Goal: Information Seeking & Learning: Learn about a topic

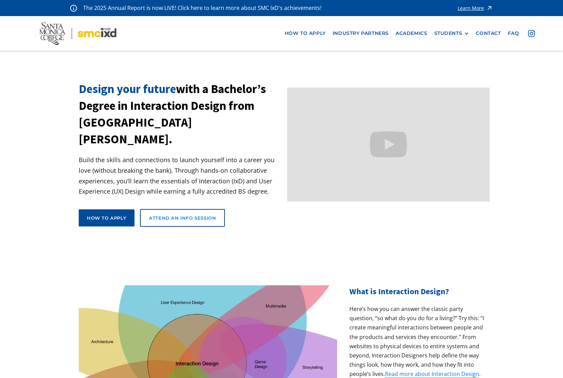
click at [217, 209] on link "Attend an Info Session" at bounding box center [182, 218] width 85 height 18
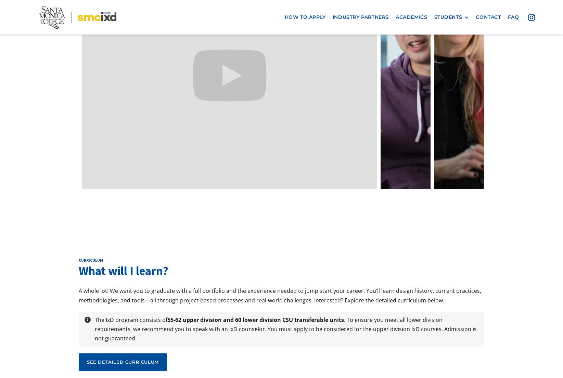
scroll to position [2161, 0]
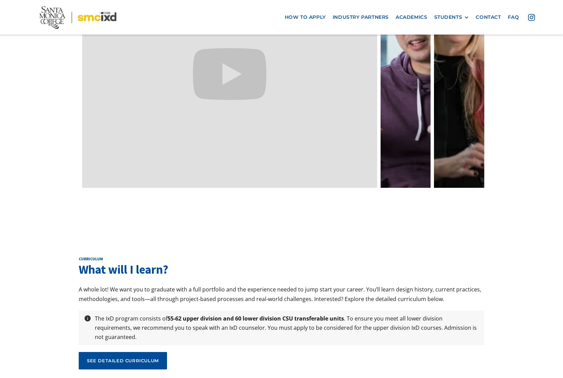
click at [143, 321] on div "curriculum What will I learn? A whole lot! We want you to graduate with a full …" at bounding box center [282, 316] width 406 height 119
click at [144, 352] on link "see detailed curriculum" at bounding box center [123, 360] width 88 height 17
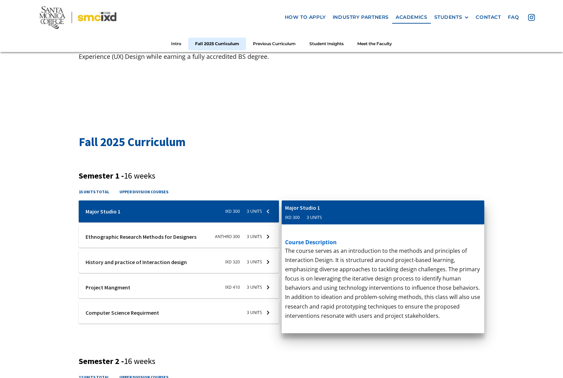
scroll to position [147, 0]
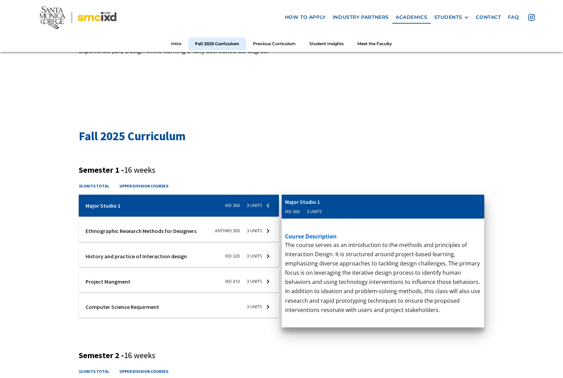
click at [145, 315] on div at bounding box center [179, 307] width 200 height 22
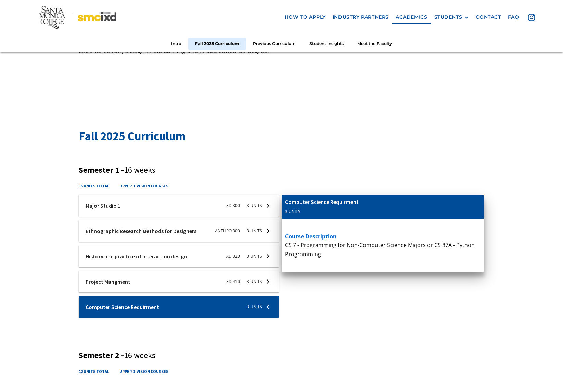
click at [155, 289] on div at bounding box center [179, 282] width 200 height 22
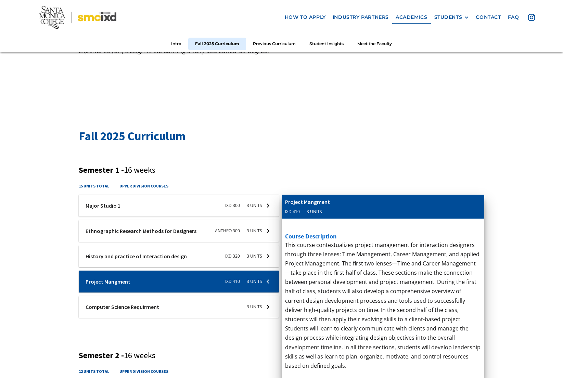
click at [151, 304] on div at bounding box center [179, 307] width 200 height 22
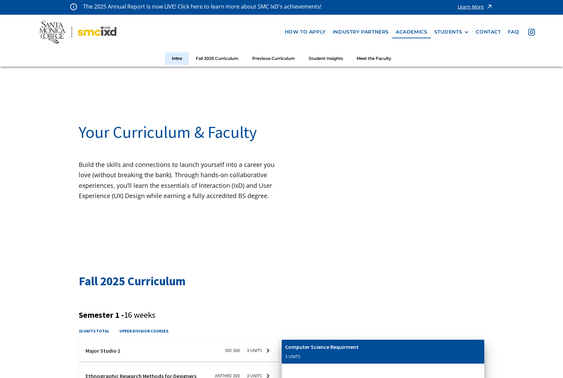
scroll to position [0, 0]
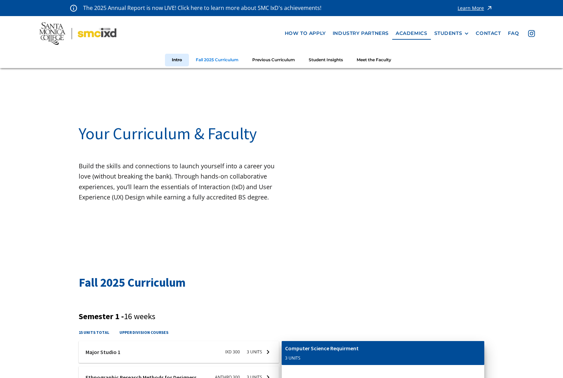
click at [216, 61] on link "Fall 2025 Curriculum" at bounding box center [217, 60] width 57 height 13
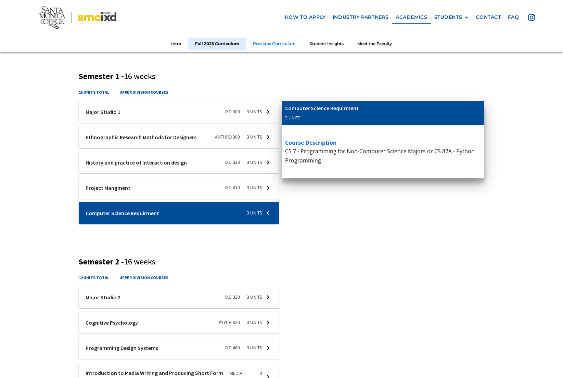
scroll to position [241, 0]
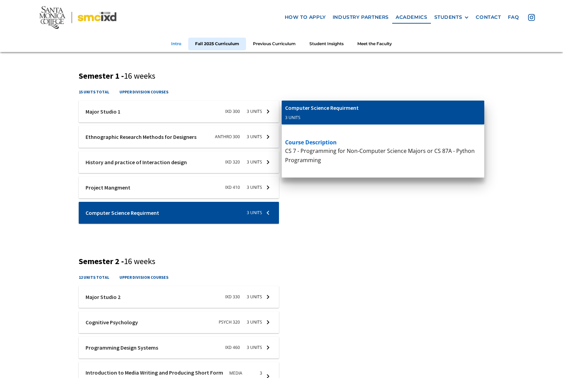
click at [183, 42] on link "Intro" at bounding box center [176, 44] width 24 height 13
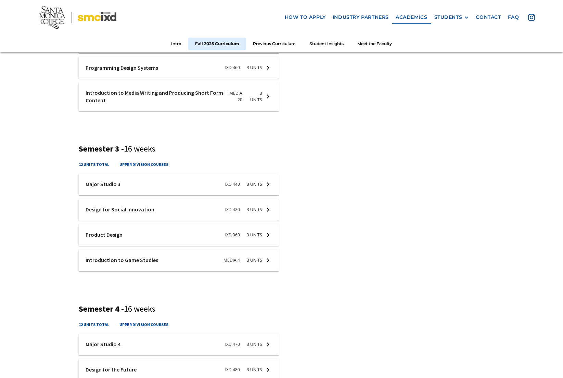
scroll to position [632, 0]
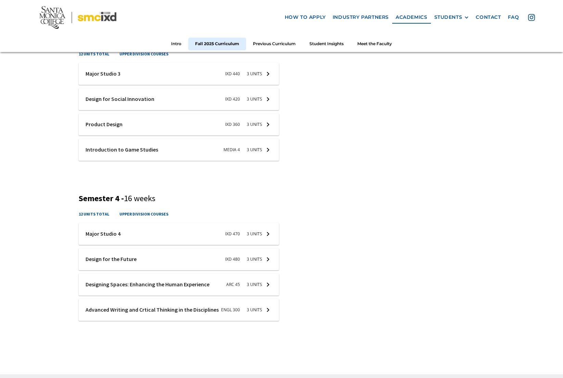
click at [250, 229] on div at bounding box center [179, 234] width 200 height 22
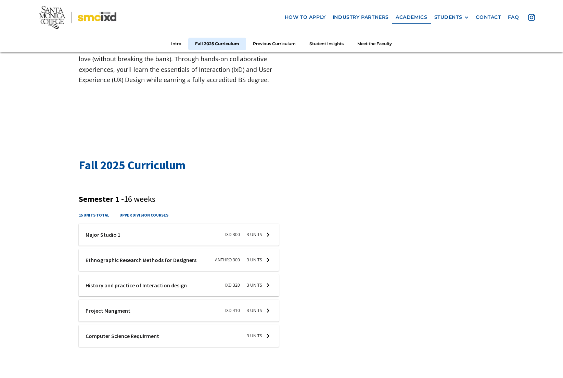
scroll to position [0, 0]
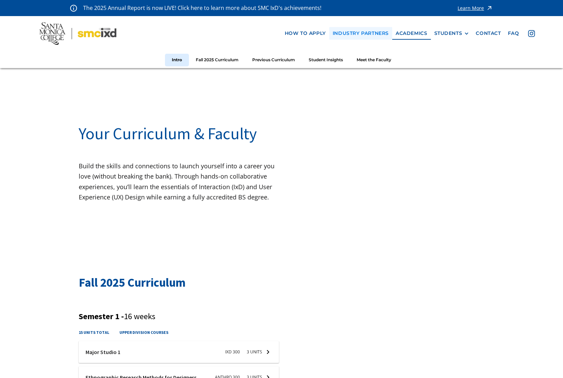
click at [356, 38] on link "industry partners" at bounding box center [361, 33] width 63 height 13
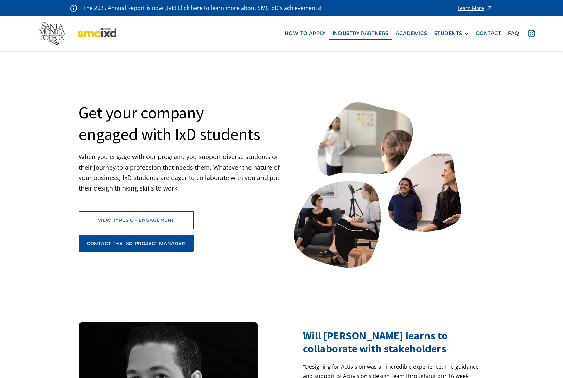
click at [160, 221] on div "view types of engagement" at bounding box center [136, 220] width 97 height 6
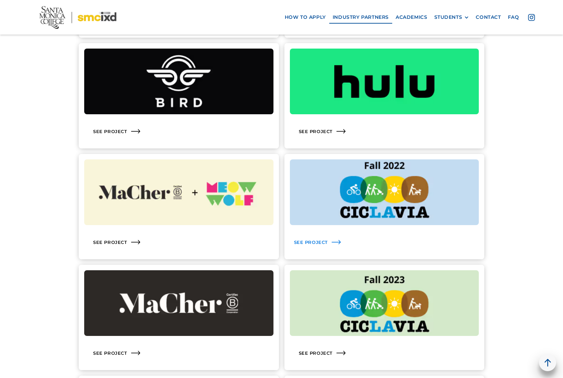
scroll to position [788, 0]
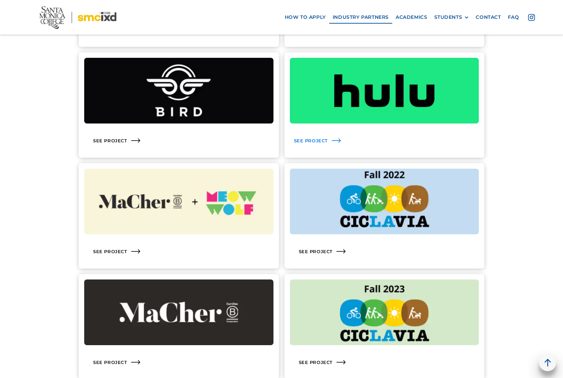
click at [317, 146] on div "See Project" at bounding box center [384, 140] width 189 height 23
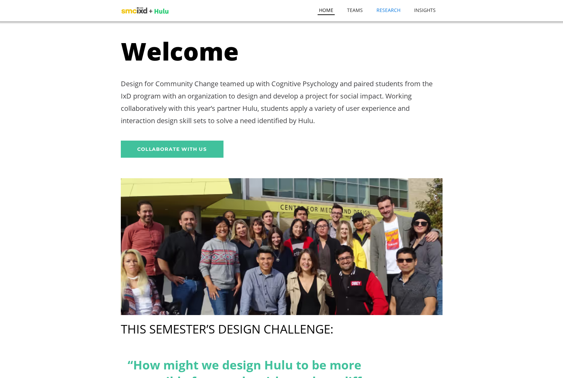
click at [386, 14] on nav "Home TEAMS RESEARCH INSIGHTS" at bounding box center [377, 10] width 131 height 21
click at [364, 12] on link "TEAMS" at bounding box center [355, 7] width 18 height 14
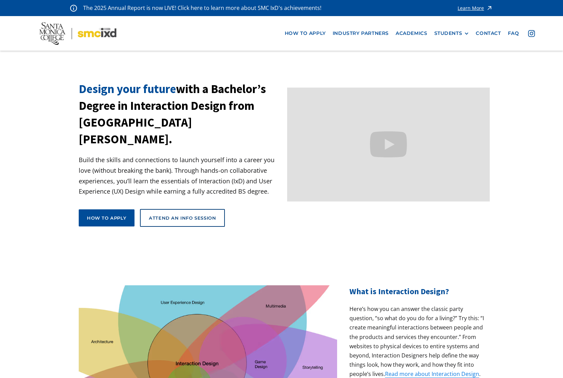
click at [99, 212] on div "How to apply view curriculum Attend an Info Session" at bounding box center [152, 220] width 146 height 23
click at [101, 215] on div "How to apply" at bounding box center [106, 218] width 39 height 6
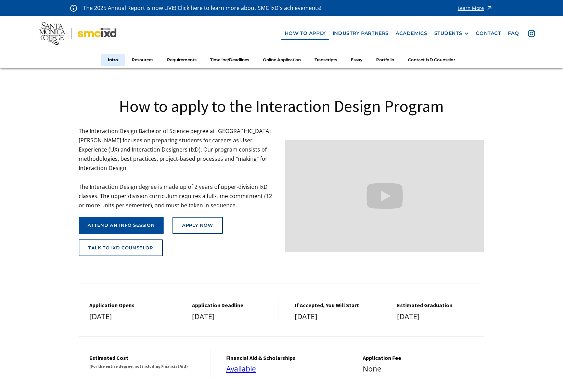
scroll to position [1, 0]
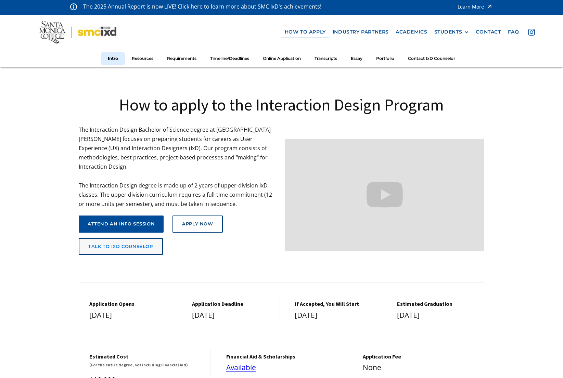
click at [131, 244] on div "talk to ixd counselor" at bounding box center [120, 246] width 65 height 5
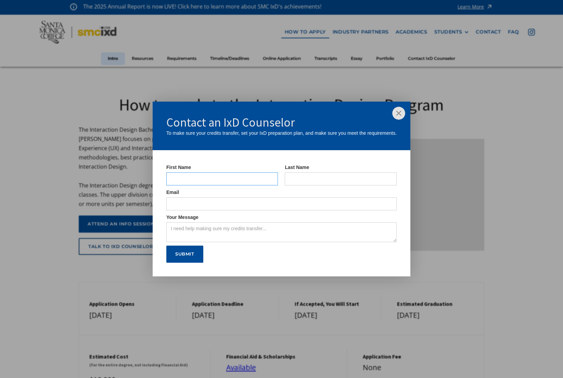
click at [205, 181] on input "IxD Counselor Form" at bounding box center [222, 179] width 112 height 13
type input "[PERSON_NAME]"
click at [297, 177] on input "IxD Counselor Form" at bounding box center [341, 179] width 112 height 13
drag, startPoint x: 325, startPoint y: 178, endPoint x: 234, endPoint y: 183, distance: 91.2
click at [234, 183] on div "First Name [PERSON_NAME] Last Name [PERSON_NAME]" at bounding box center [281, 176] width 231 height 25
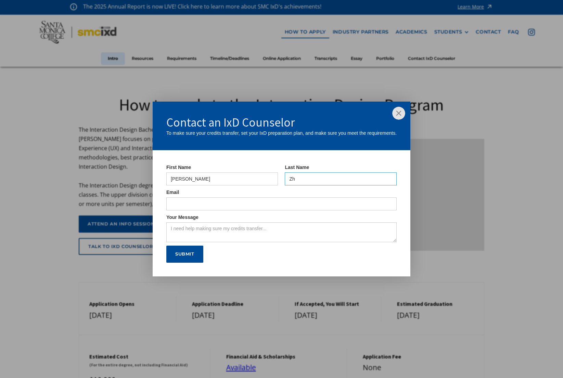
type input "Z"
type input "Zhuang"
click at [213, 203] on input "IxD Counselor Form" at bounding box center [281, 204] width 231 height 13
type input "mels.creative34@gmail.com"
click at [230, 230] on textarea "Your Message" at bounding box center [281, 233] width 231 height 20
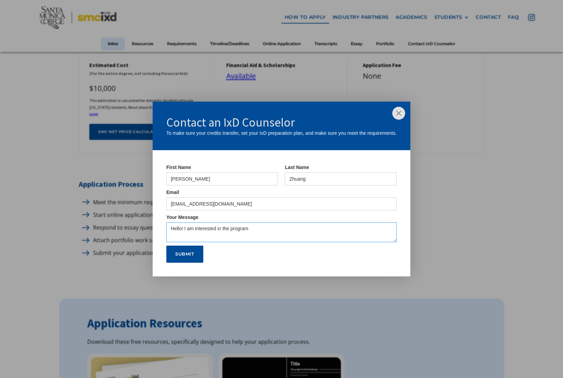
scroll to position [297, 0]
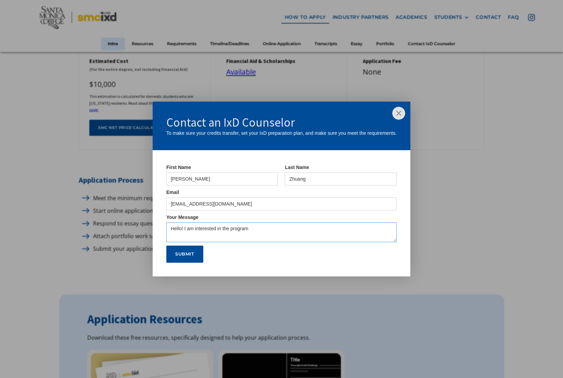
type textarea "Hello! I am interested in the program"
click at [400, 120] on div "Contact an IxD Counselor To make sure your credits transfer, set your IxD prepa…" at bounding box center [282, 126] width 258 height 49
click at [400, 117] on img at bounding box center [399, 113] width 13 height 13
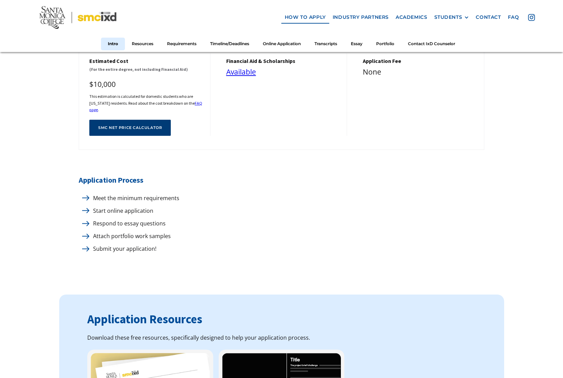
click at [156, 129] on link "SMC net price calculator" at bounding box center [130, 128] width 82 height 16
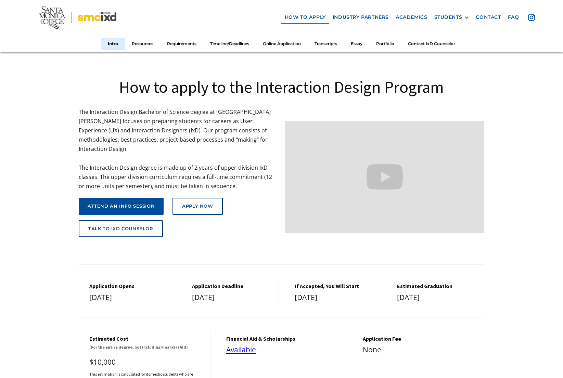
scroll to position [0, 0]
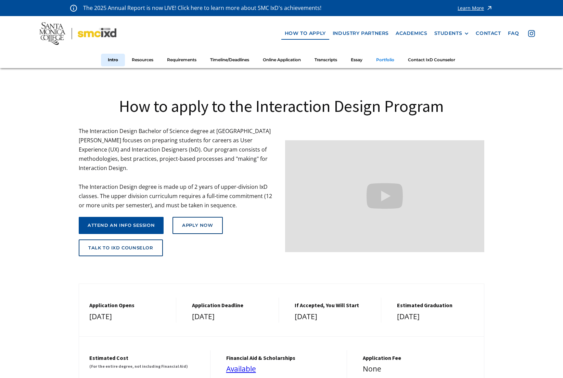
click at [385, 58] on link "Portfolio" at bounding box center [386, 60] width 32 height 13
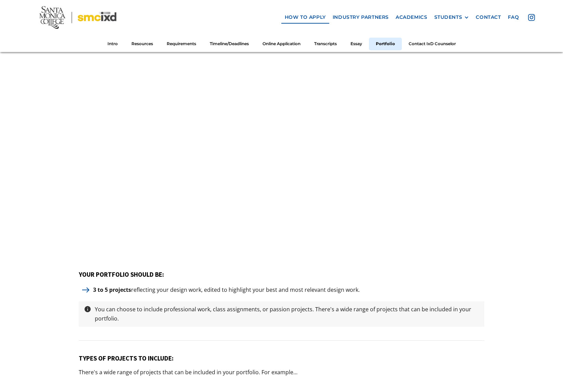
scroll to position [2945, 0]
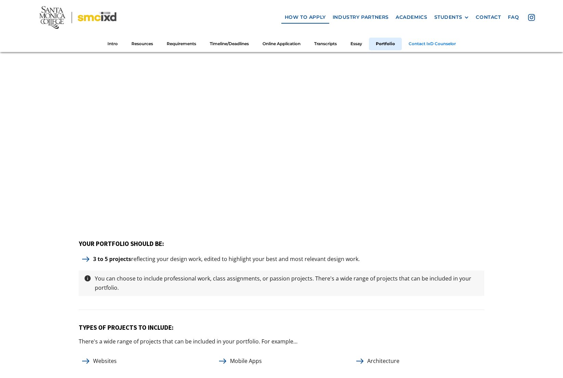
click at [440, 48] on link "Contact IxD Counselor" at bounding box center [432, 44] width 61 height 13
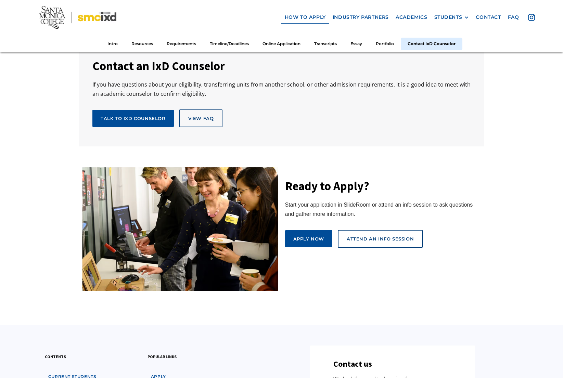
scroll to position [3734, 0]
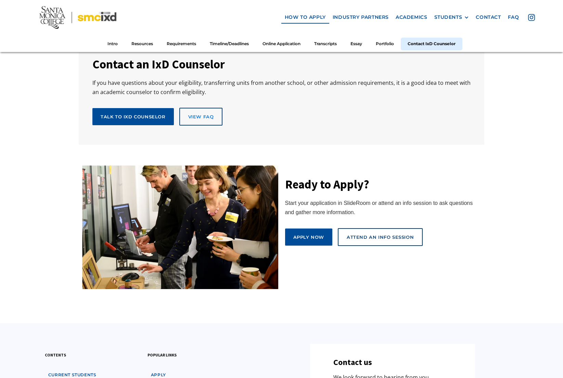
click at [205, 114] on div "view FAq" at bounding box center [201, 117] width 26 height 6
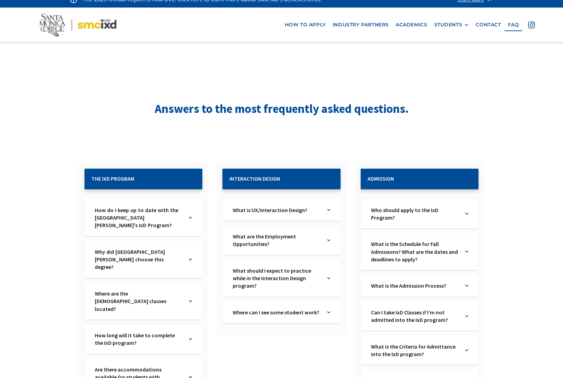
scroll to position [9, 0]
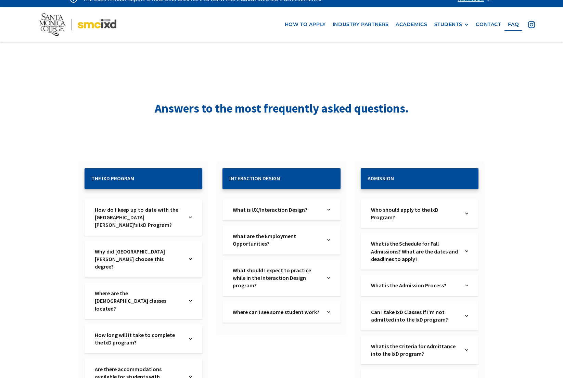
click at [184, 283] on div "Where are the [DEMOGRAPHIC_DATA] classes located? Text Link" at bounding box center [144, 301] width 118 height 37
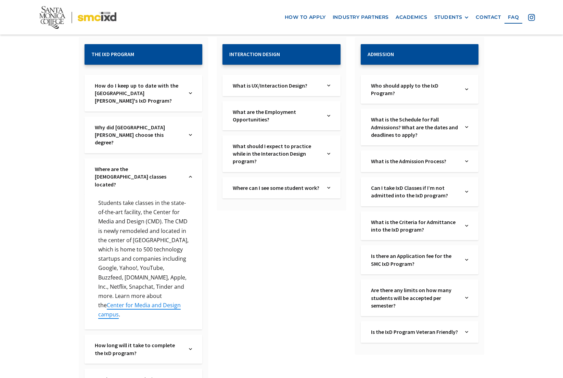
scroll to position [135, 0]
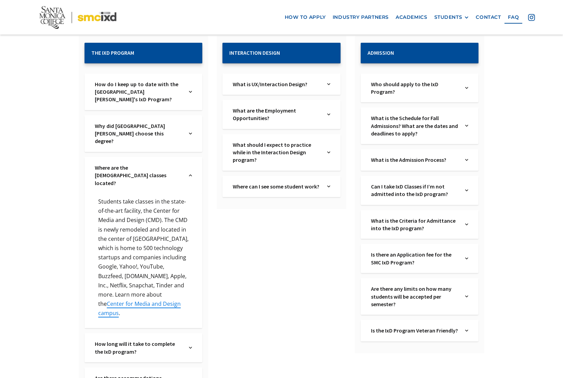
click at [133, 334] on div "How long will it take to complete the IxD program? Text Link" at bounding box center [144, 348] width 118 height 29
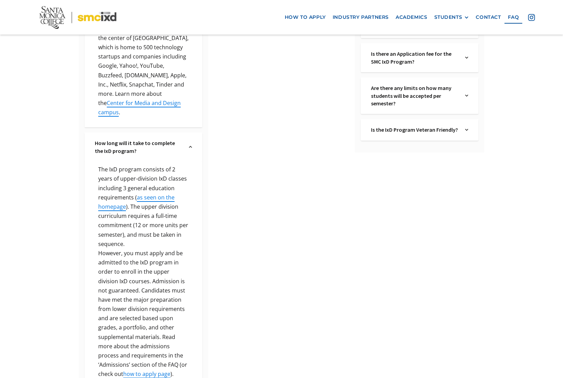
scroll to position [366, 0]
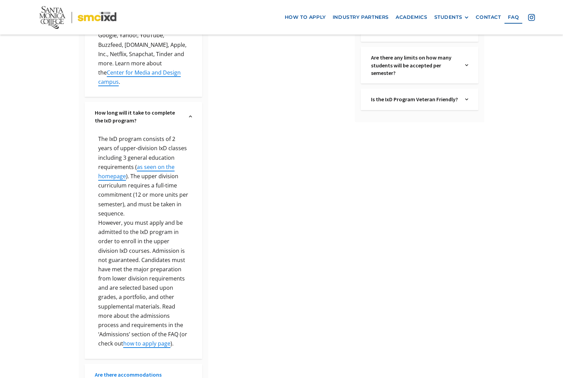
click at [172, 371] on link "Are there accommodations available for students with disabilities?" at bounding box center [139, 382] width 88 height 23
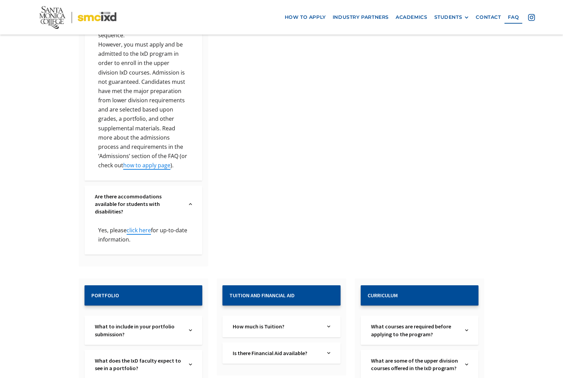
scroll to position [568, 0]
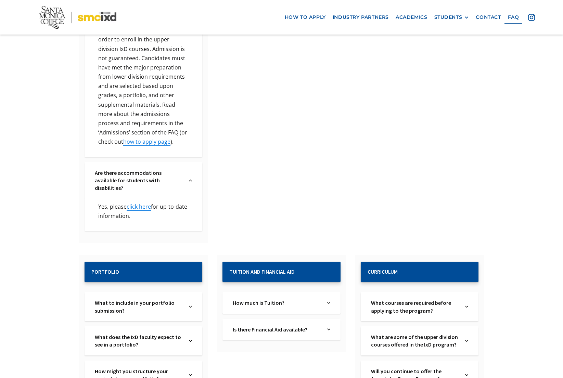
click at [263, 293] on div "How much is Tuition? Text Link" at bounding box center [282, 303] width 118 height 21
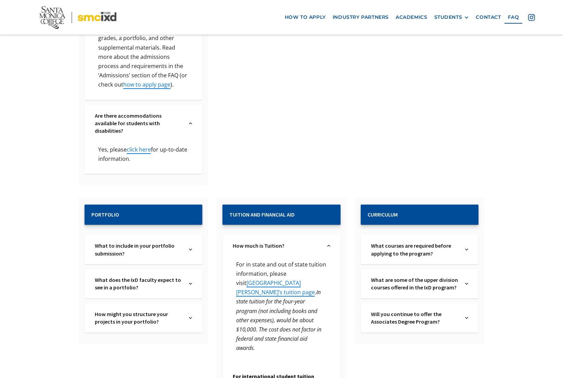
scroll to position [626, 0]
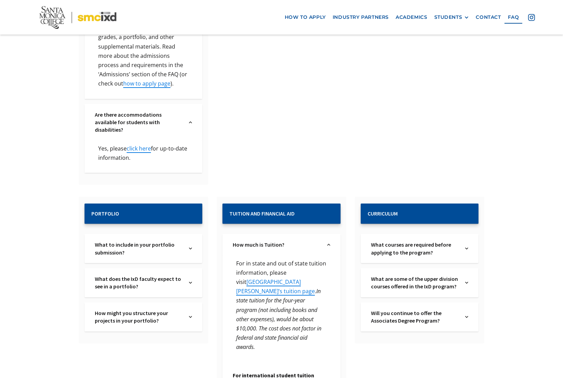
click at [185, 303] on div "How might you structure your projects in your portfolio? Text Link" at bounding box center [144, 317] width 118 height 29
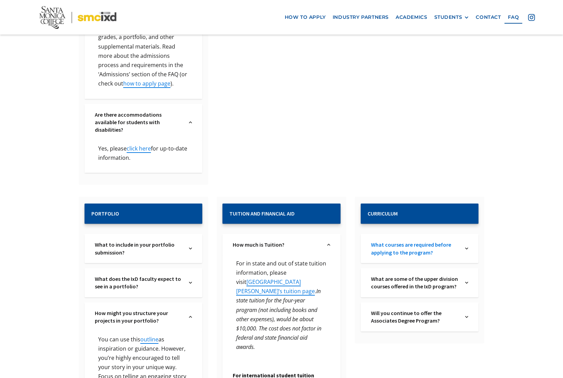
click at [405, 241] on link "What courses are required before applying to the program?" at bounding box center [415, 248] width 88 height 15
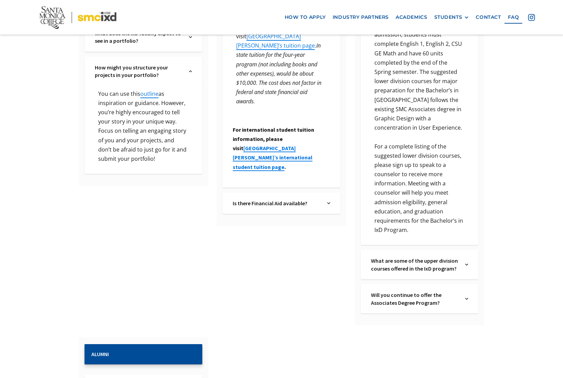
scroll to position [940, 0]
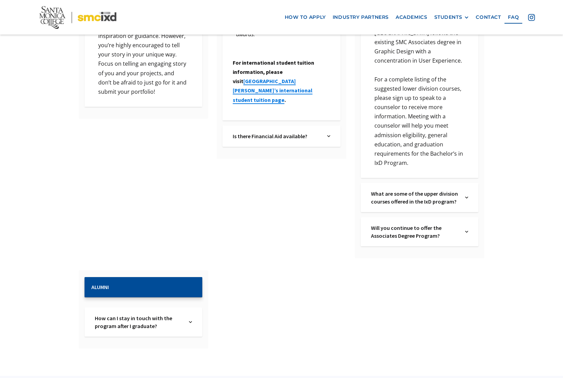
click at [203, 290] on div "Alumni How can I stay in touch with the program after I graduate? Text Link Tak…" at bounding box center [143, 310] width 129 height 78
click at [194, 308] on div "How can I stay in touch with the program after I graduate? Text Link" at bounding box center [144, 322] width 118 height 29
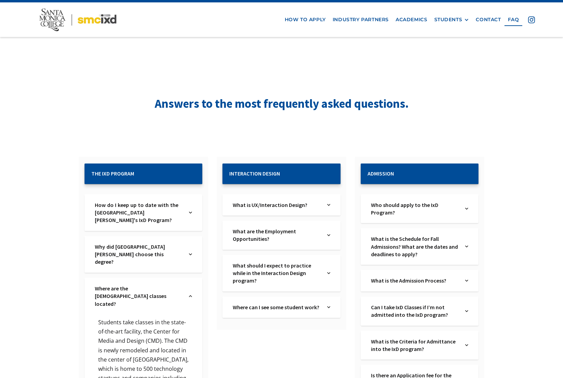
scroll to position [0, 0]
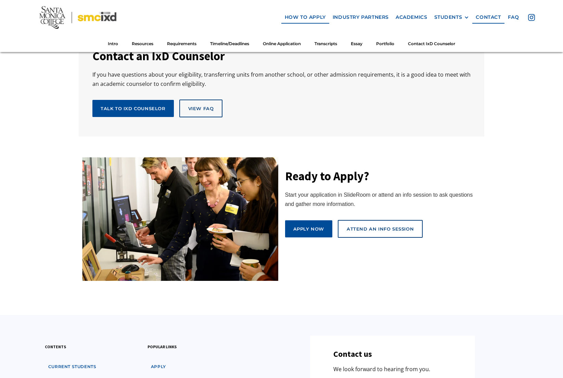
scroll to position [3664, 0]
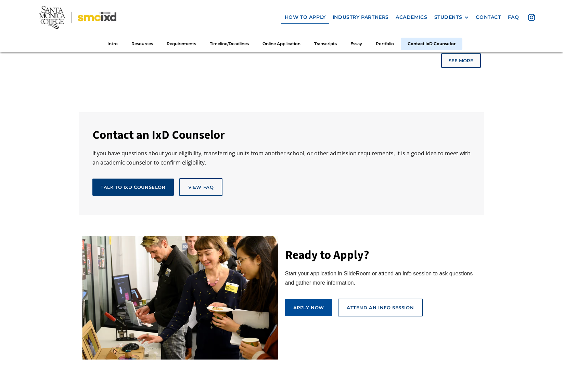
click at [120, 179] on link "Talk to IxD Counselor" at bounding box center [133, 187] width 82 height 17
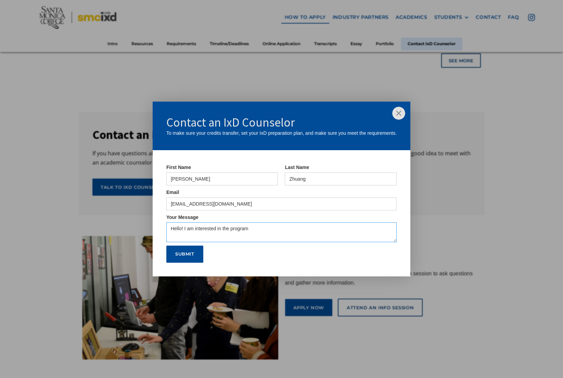
drag, startPoint x: 263, startPoint y: 233, endPoint x: 280, endPoint y: 231, distance: 16.8
click at [263, 233] on textarea "Hello! I am interested in the program" at bounding box center [281, 233] width 231 height 20
click at [340, 228] on textarea "Hello! I am interested in the program but already have a bachelors degree" at bounding box center [281, 233] width 231 height 20
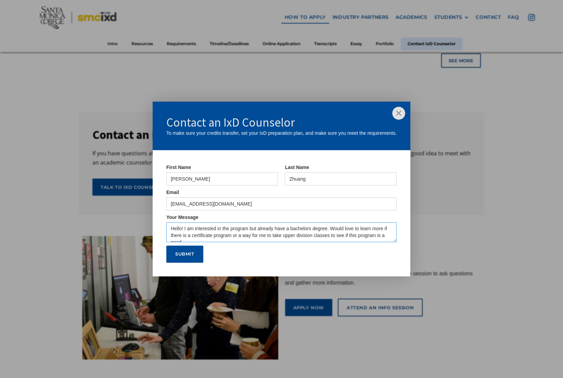
scroll to position [3, 0]
click at [282, 231] on textarea "Hello! I am interested in the program but already have a bachelors degree. Woul…" at bounding box center [281, 233] width 231 height 20
type textarea "Hello! I am interested in the program but already have a bachelors degree. Woul…"
click at [190, 260] on input "Submit" at bounding box center [184, 254] width 37 height 17
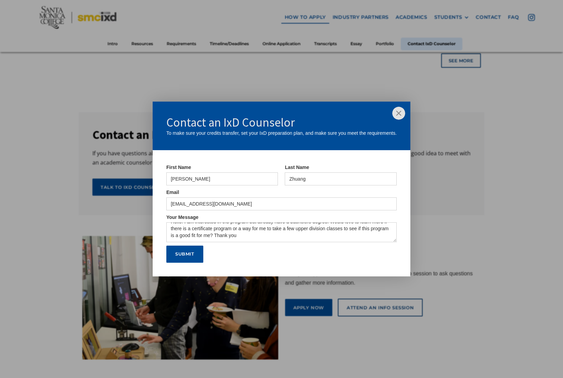
type input "Please wait..."
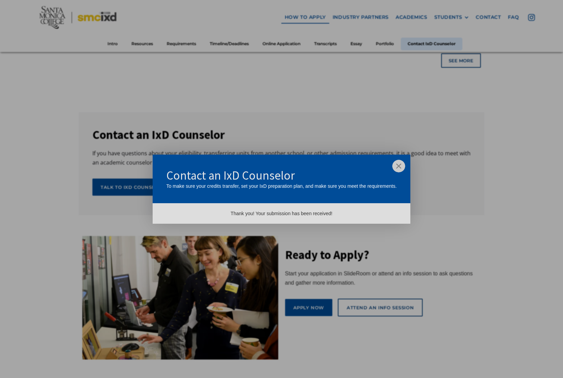
click at [400, 168] on img at bounding box center [399, 166] width 13 height 13
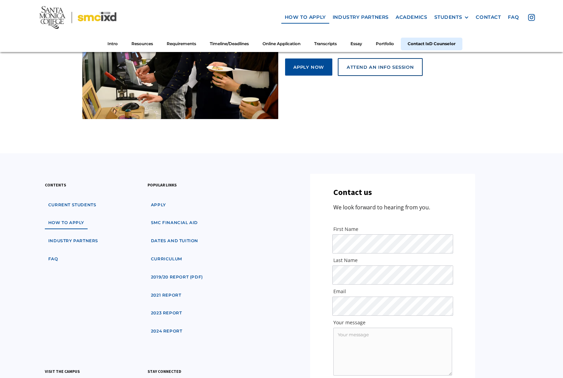
scroll to position [3991, 0]
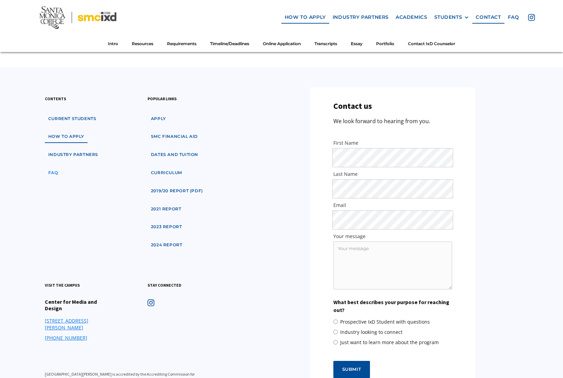
click at [55, 167] on link "faq" at bounding box center [53, 173] width 17 height 13
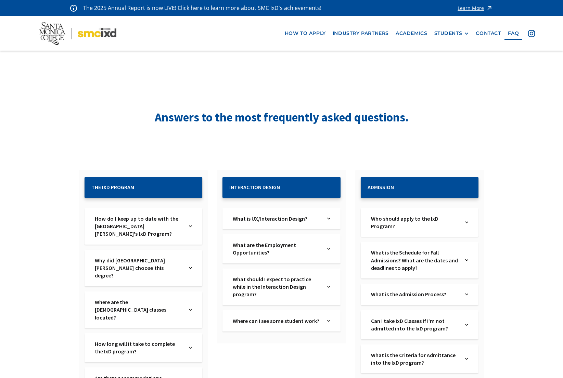
click at [152, 292] on div "Where are the [DEMOGRAPHIC_DATA] classes located? Text Link" at bounding box center [144, 310] width 118 height 37
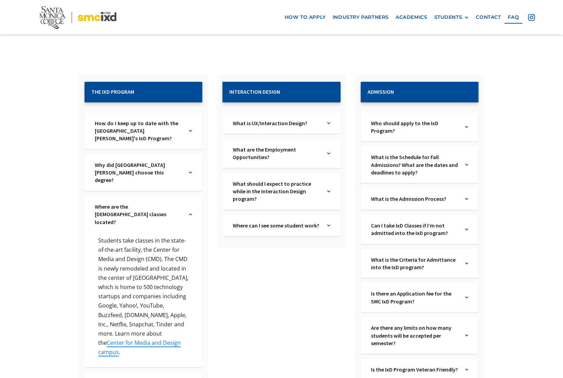
scroll to position [224, 0]
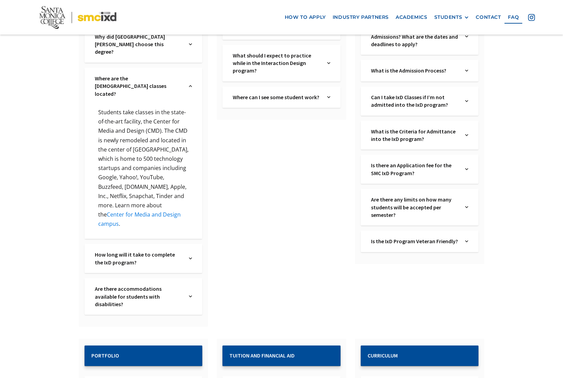
click at [150, 186] on p "Students take classes in the state-of-the-art facility, the Center for Media an…" at bounding box center [143, 168] width 97 height 121
click at [153, 211] on link "Center for Media and Design campus" at bounding box center [139, 219] width 83 height 17
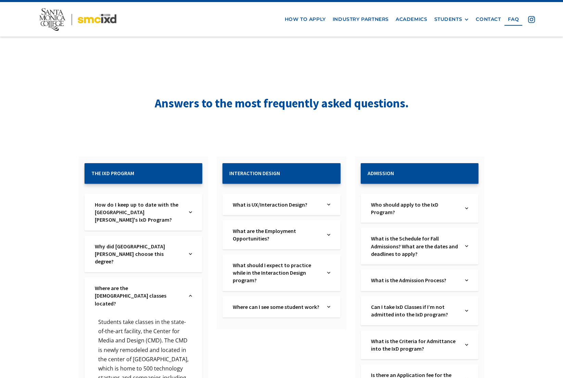
scroll to position [0, 0]
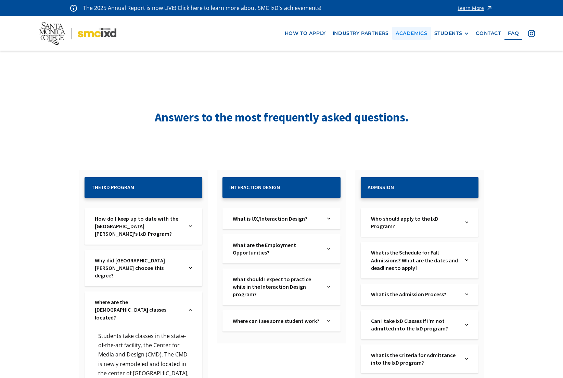
click at [413, 32] on link "Academics" at bounding box center [412, 33] width 38 height 13
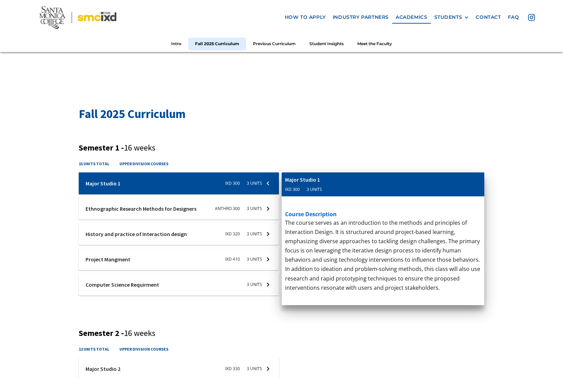
scroll to position [214, 0]
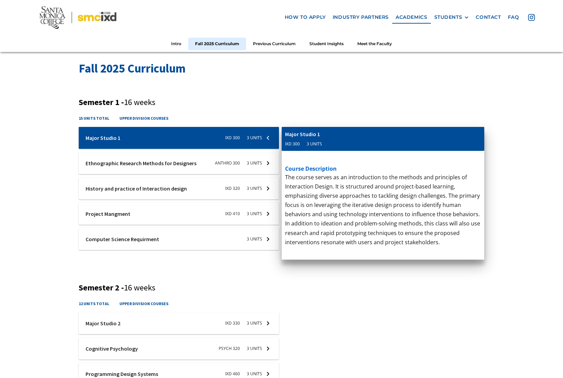
click at [147, 120] on h4 "upper division courses" at bounding box center [144, 118] width 49 height 7
drag, startPoint x: 119, startPoint y: 120, endPoint x: 169, endPoint y: 116, distance: 50.8
click at [169, 116] on div "15 units total upper division courses" at bounding box center [282, 121] width 406 height 12
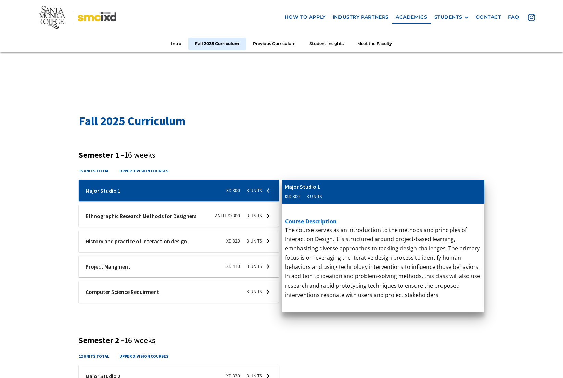
scroll to position [162, 0]
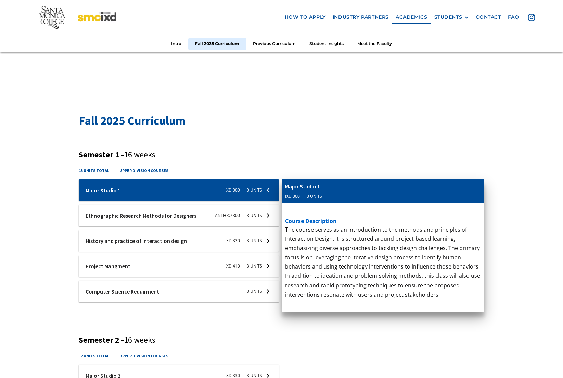
click at [121, 268] on div at bounding box center [179, 267] width 200 height 22
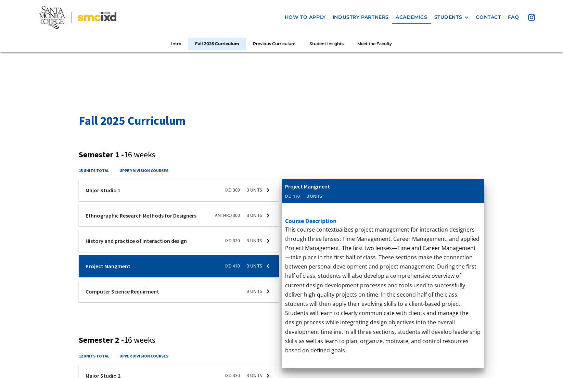
click at [131, 283] on div at bounding box center [179, 292] width 200 height 22
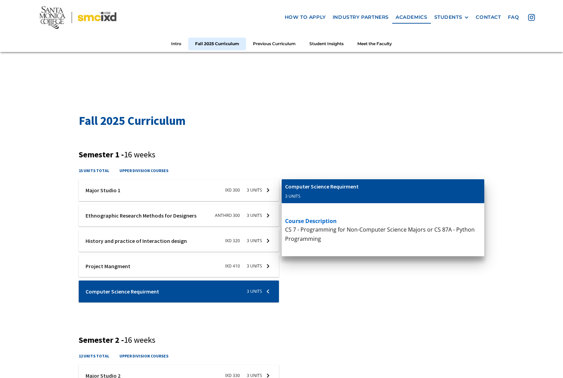
click at [133, 226] on div at bounding box center [179, 216] width 200 height 22
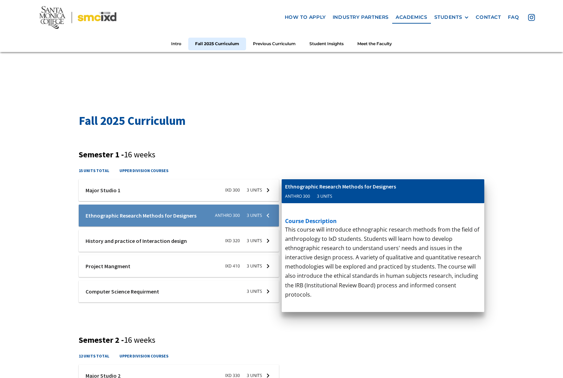
click at [132, 200] on div at bounding box center [179, 190] width 200 height 22
